Goal: Task Accomplishment & Management: Use online tool/utility

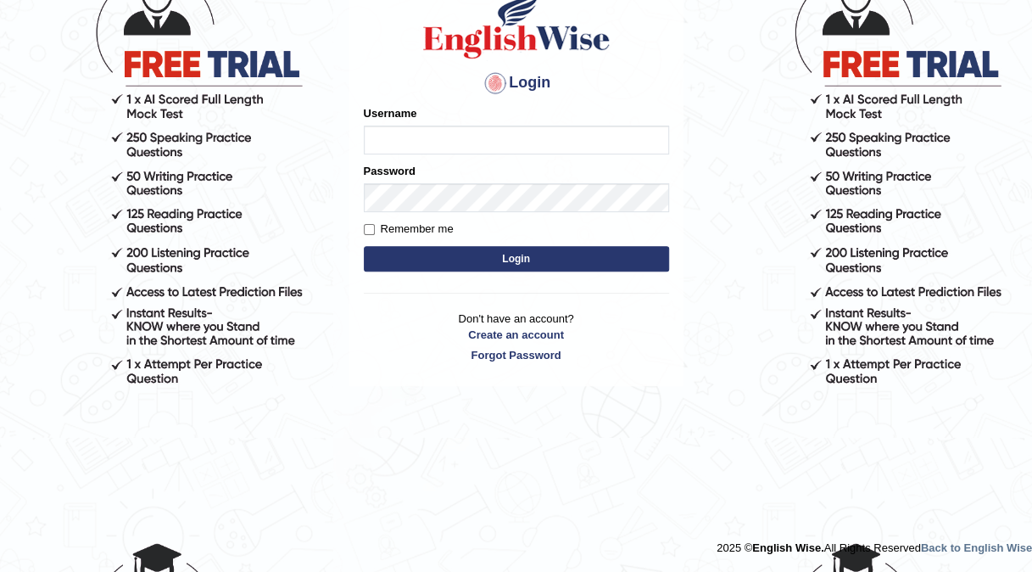
type input "Kishonga"
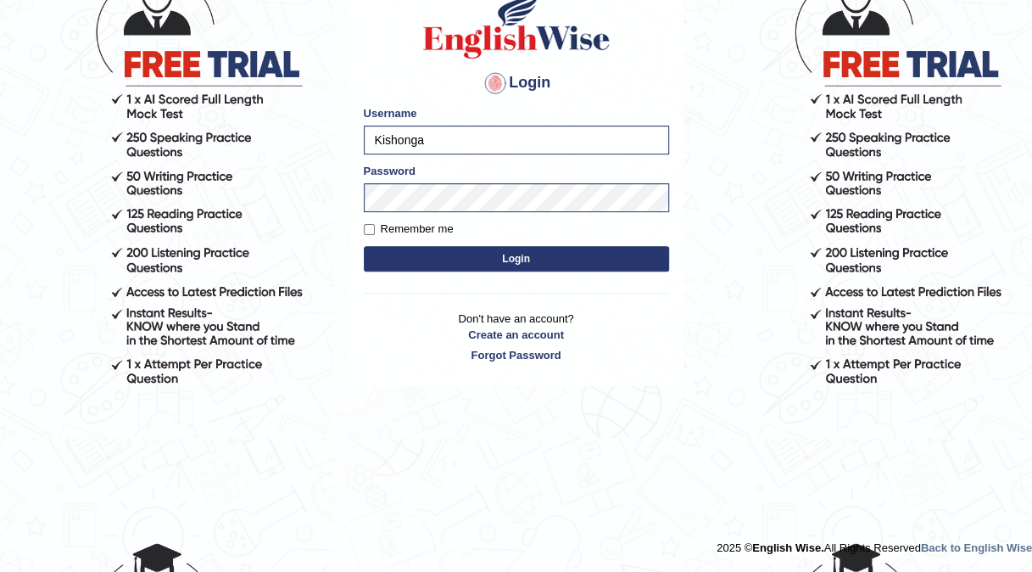
drag, startPoint x: 427, startPoint y: 149, endPoint x: 388, endPoint y: 258, distance: 115.4
click at [388, 258] on form "Please fix the following errors: Username Kishonga Password Remember me Login" at bounding box center [516, 190] width 305 height 171
click at [383, 260] on button "Login" at bounding box center [516, 258] width 305 height 25
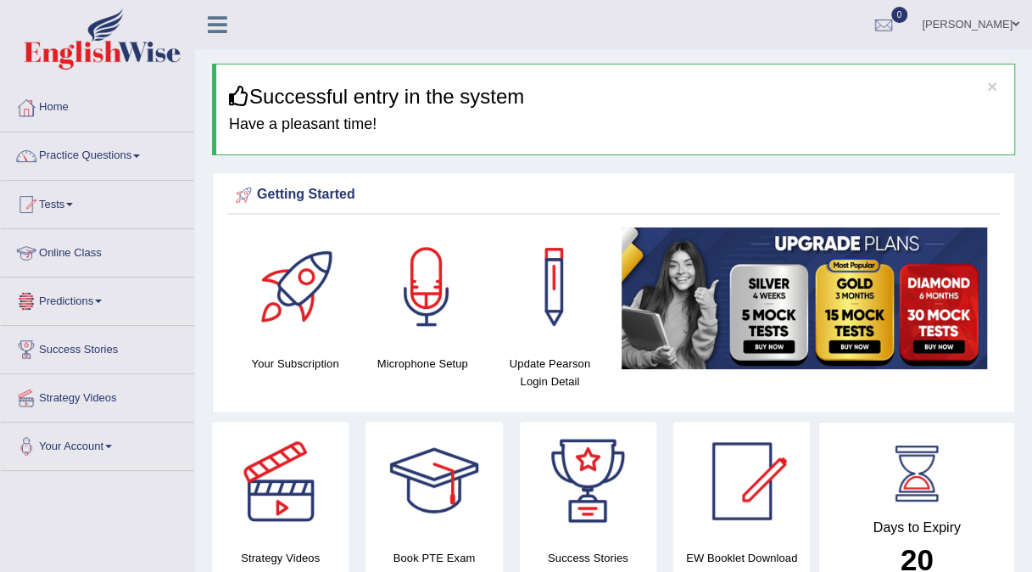
click at [73, 255] on link "Online Class" at bounding box center [97, 250] width 193 height 42
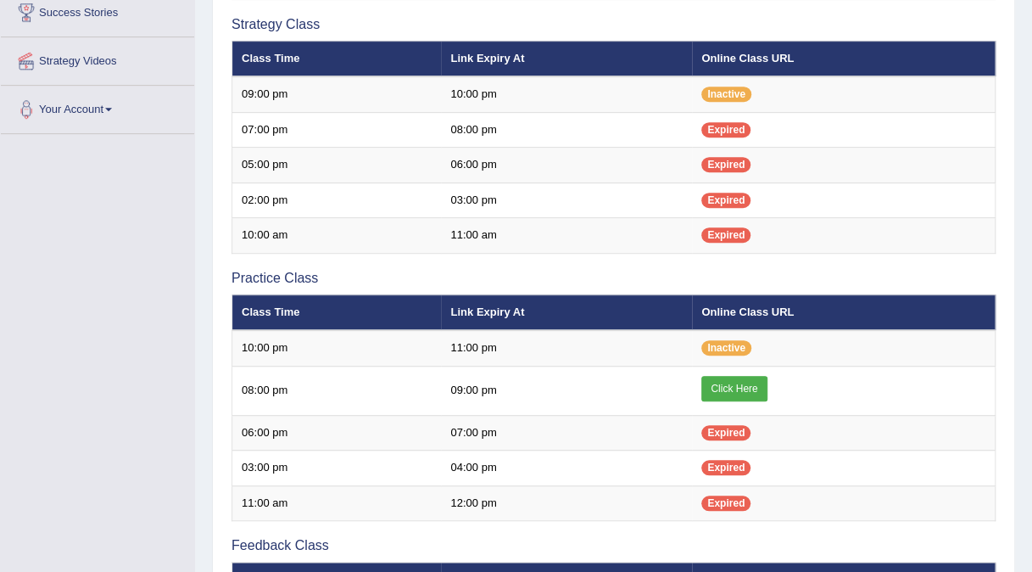
scroll to position [338, 0]
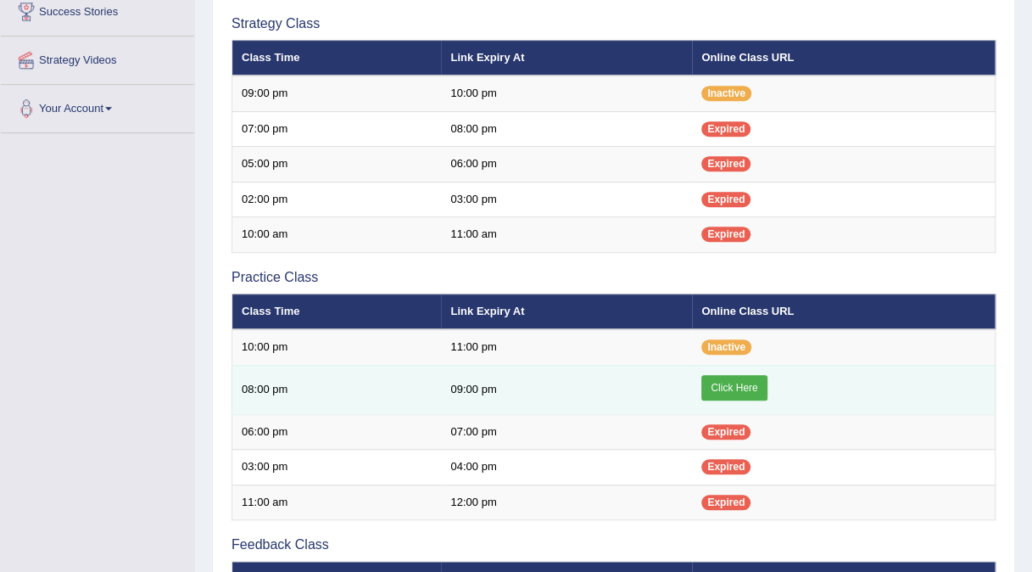
click at [746, 375] on link "Click Here" at bounding box center [734, 387] width 65 height 25
